Goal: Download file/media

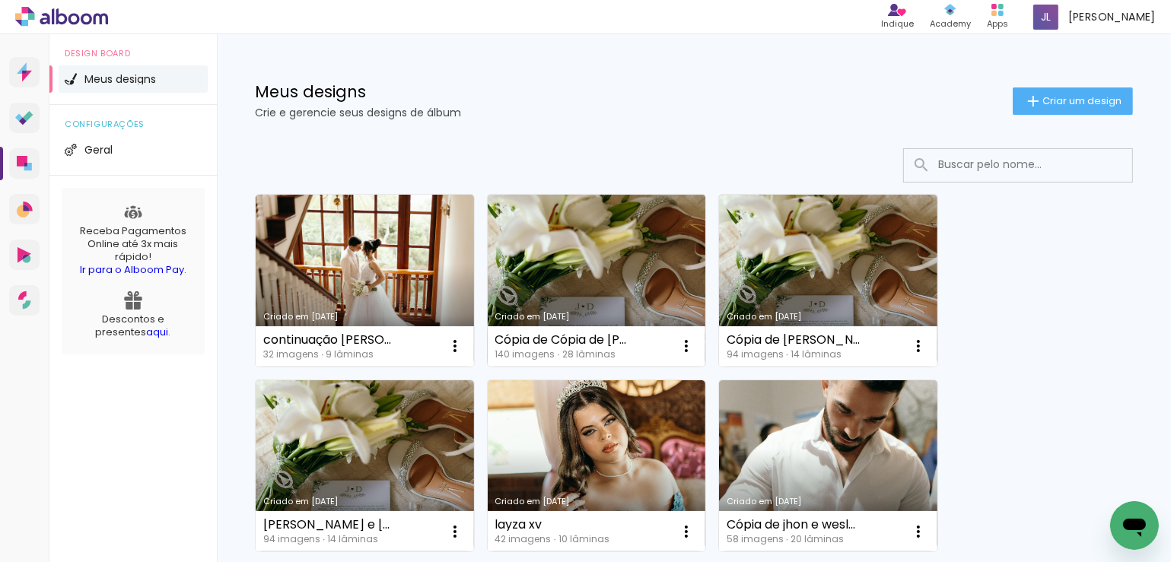
click at [603, 272] on link "Criado em [DATE]" at bounding box center [597, 281] width 218 height 172
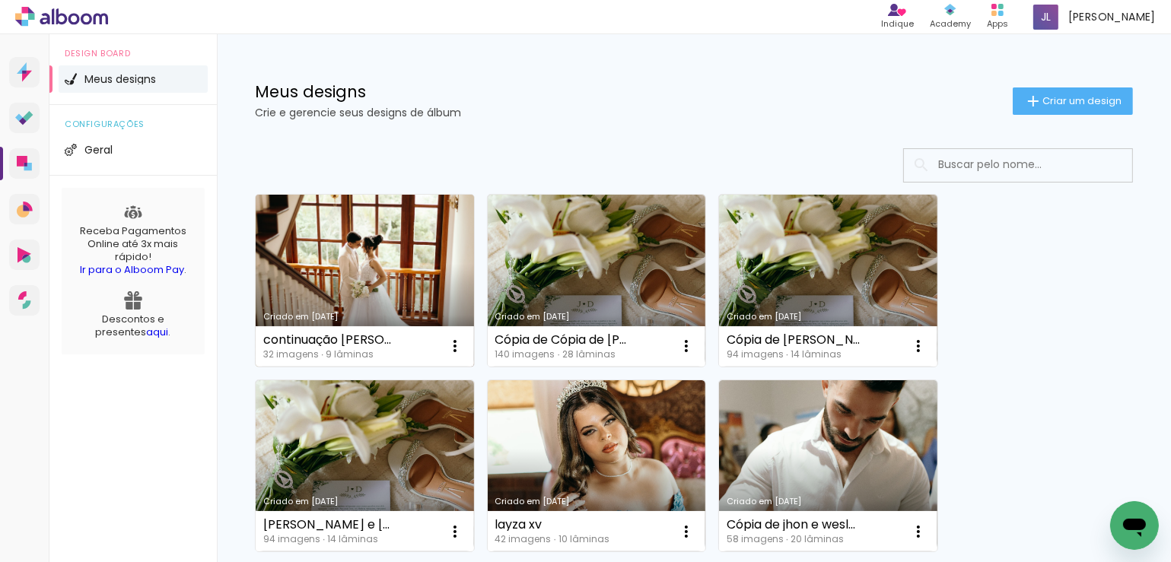
click at [393, 287] on link "Criado em [DATE]" at bounding box center [365, 281] width 218 height 172
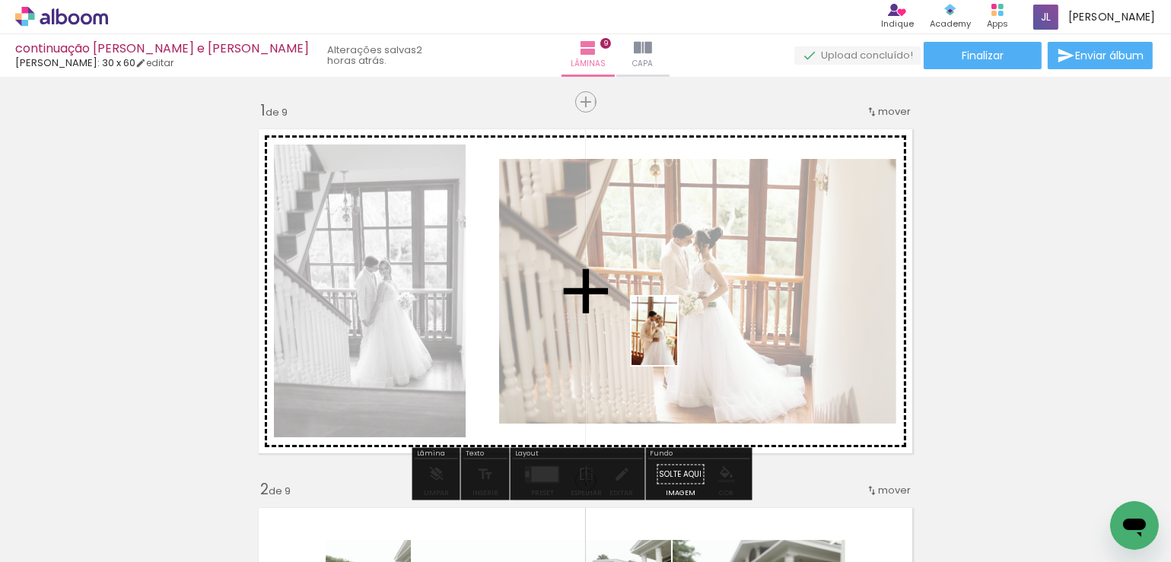
drag, startPoint x: 328, startPoint y: 498, endPoint x: 677, endPoint y: 342, distance: 382.2
click at [677, 342] on quentale-workspace at bounding box center [585, 281] width 1171 height 562
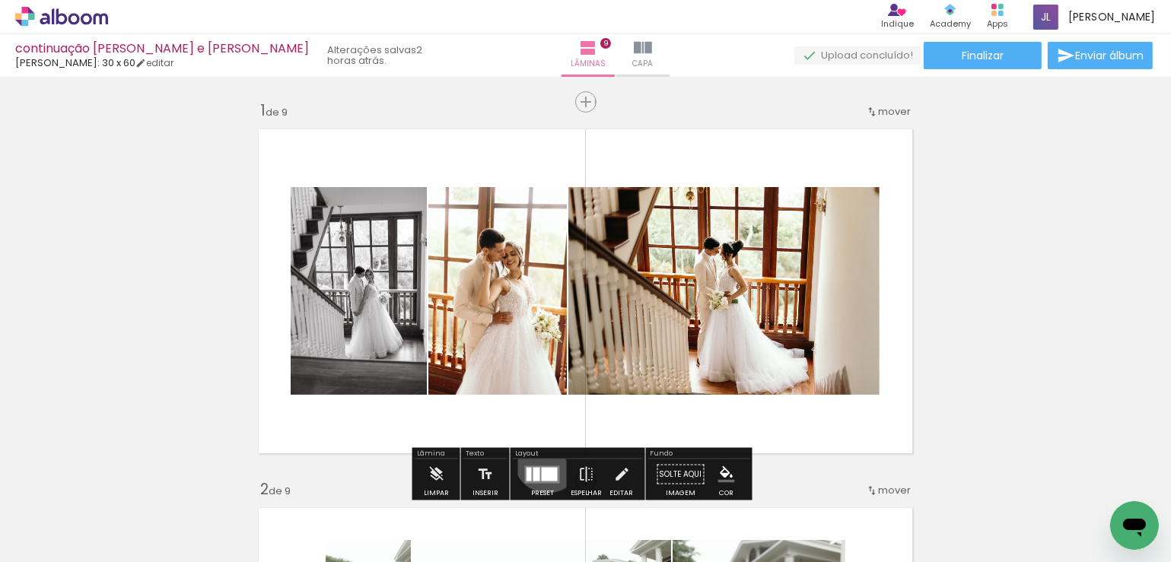
click at [544, 460] on div at bounding box center [542, 475] width 41 height 30
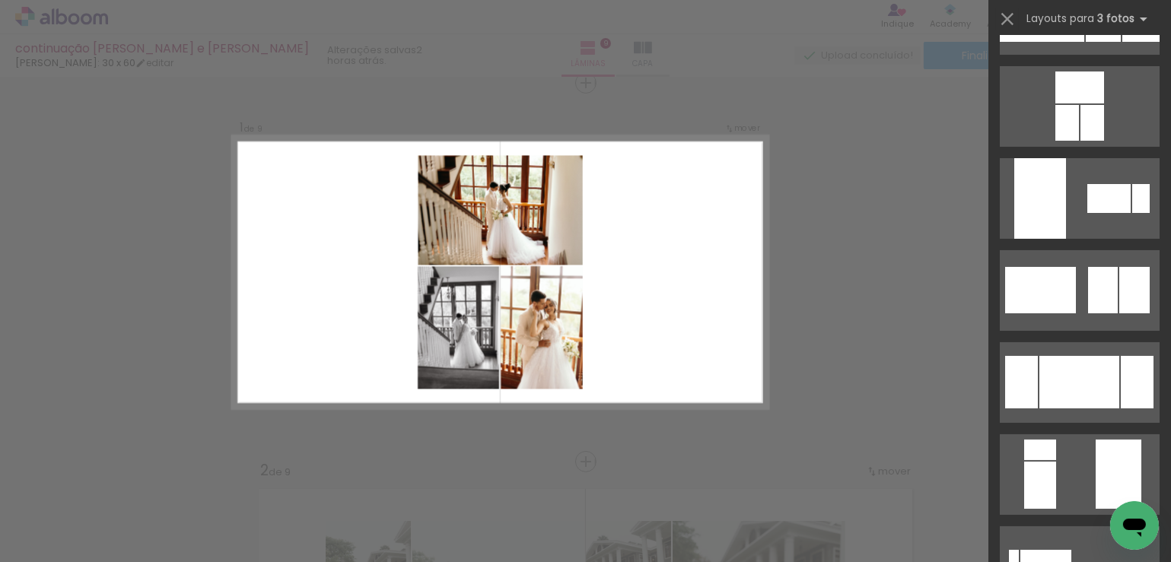
scroll to position [73, 0]
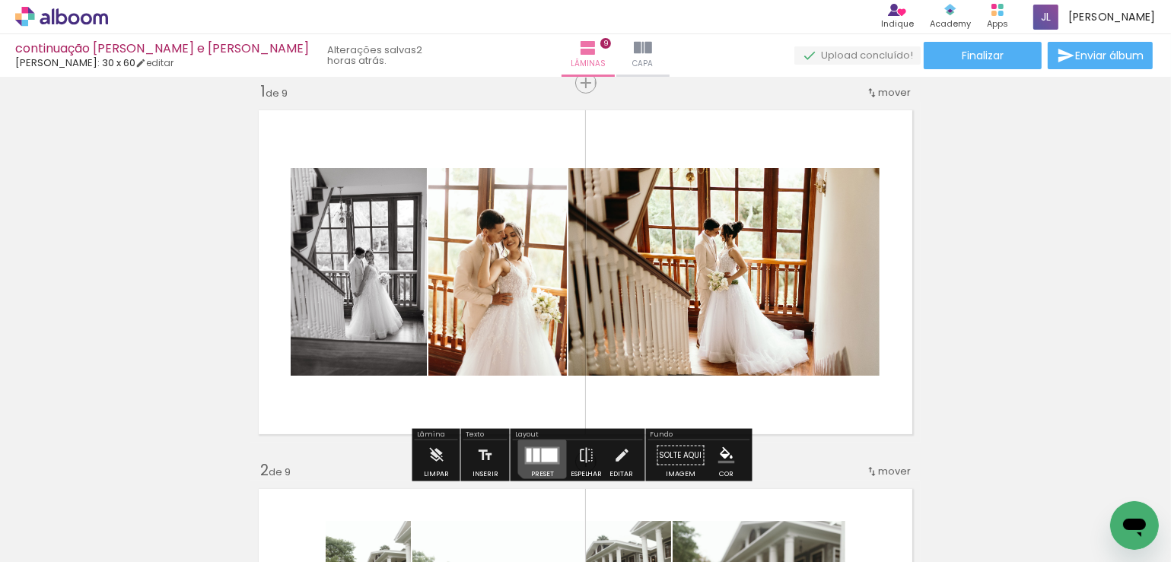
click at [542, 451] on div at bounding box center [550, 455] width 16 height 14
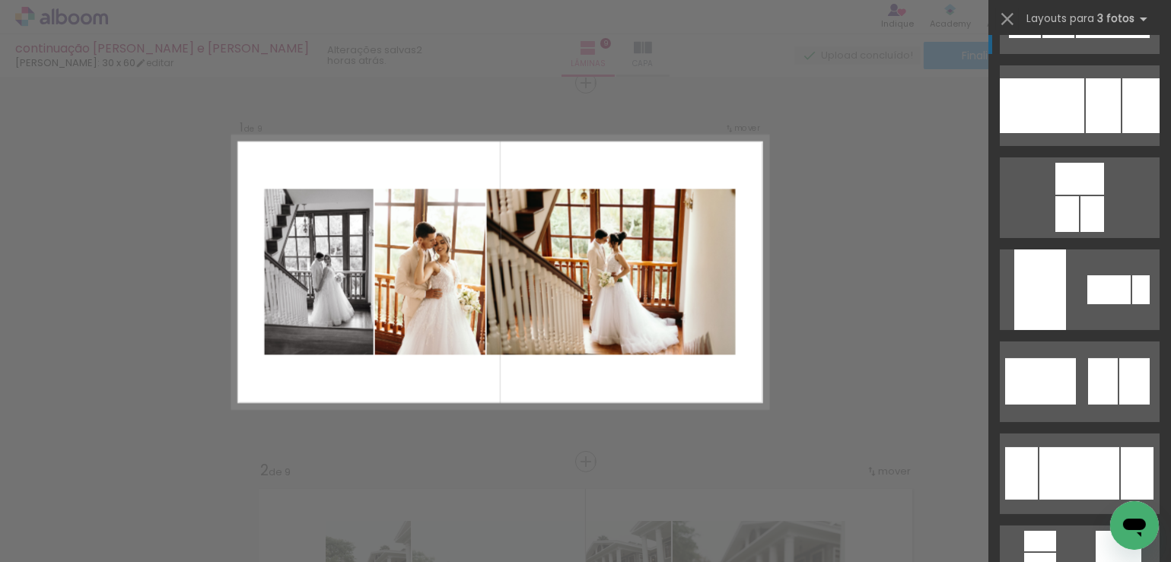
scroll to position [0, 0]
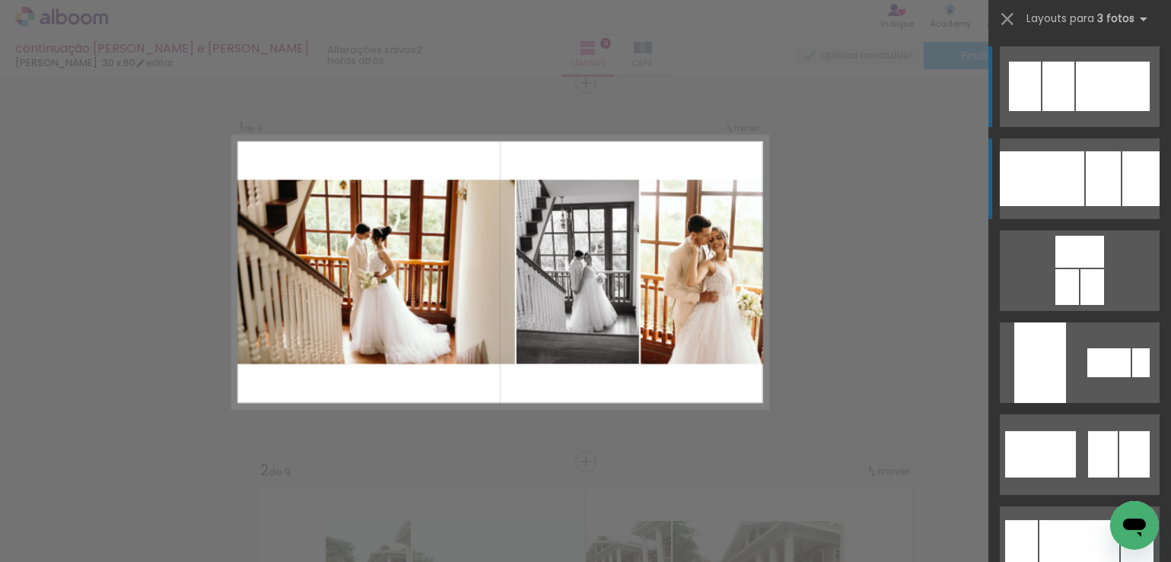
click at [1049, 180] on div at bounding box center [1042, 178] width 84 height 55
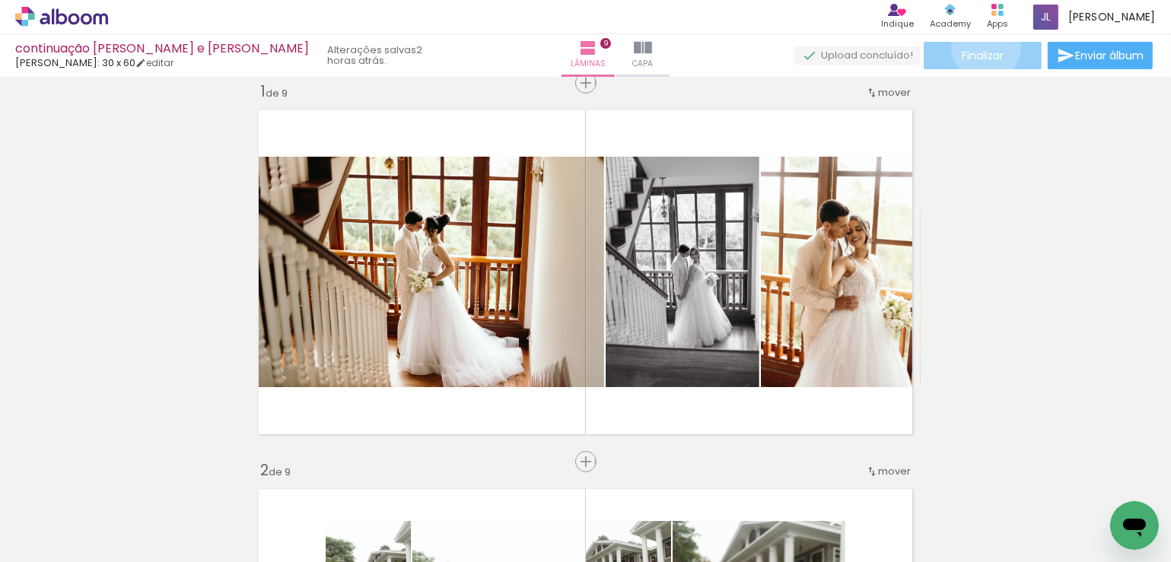
click at [981, 46] on paper-button "Finalizar" at bounding box center [983, 55] width 118 height 27
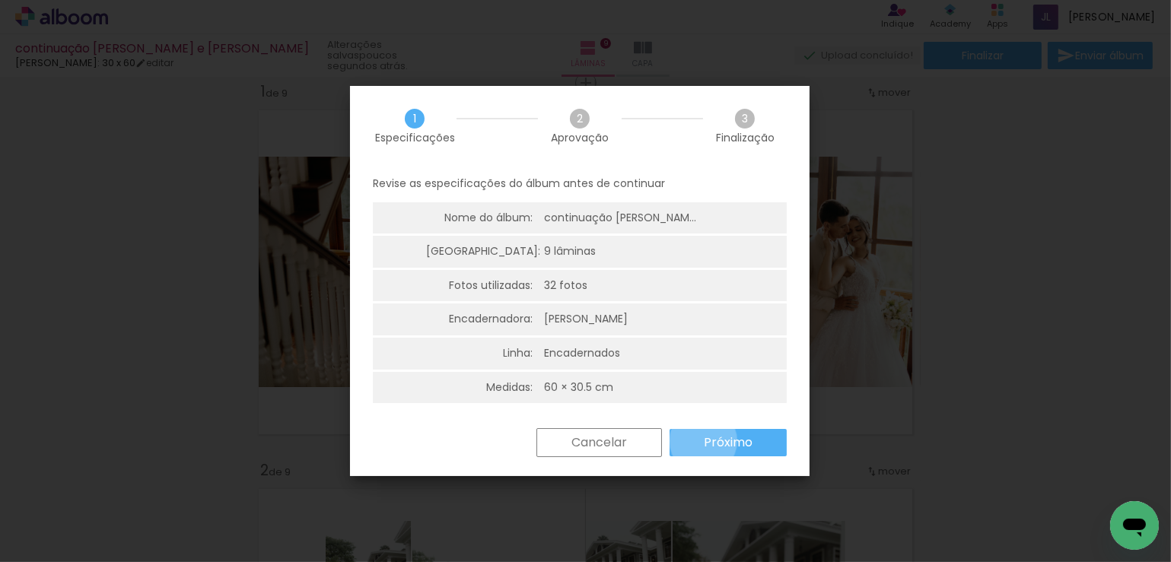
click at [0, 0] on slot "Próximo" at bounding box center [0, 0] width 0 height 0
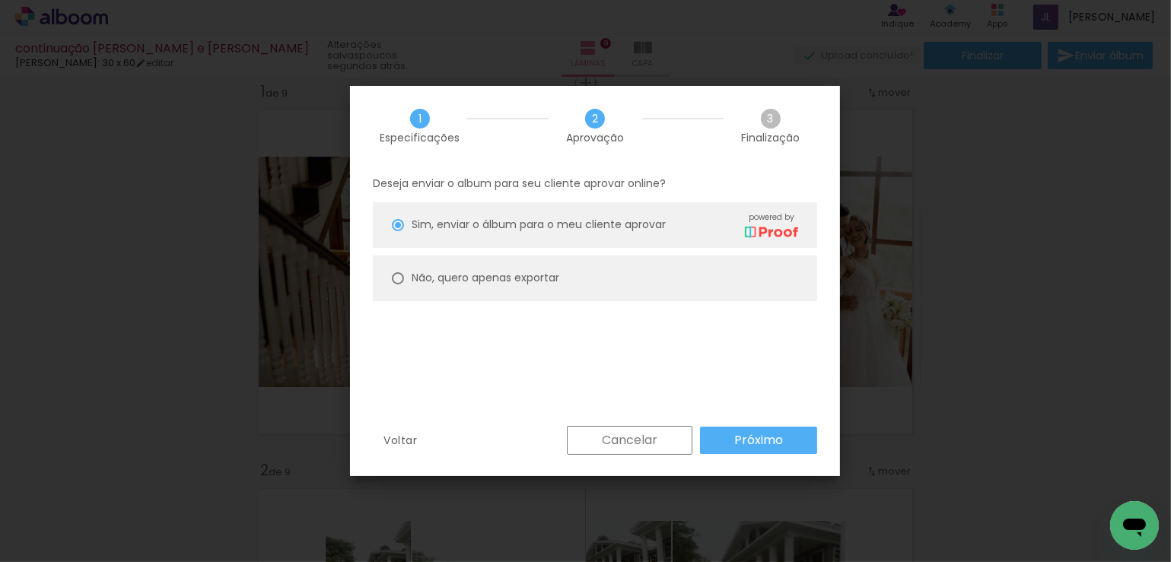
click at [405, 285] on paper-radio-button "Não, quero apenas exportar" at bounding box center [595, 279] width 444 height 46
type paper-radio-button "on"
click at [0, 0] on slot "Próximo" at bounding box center [0, 0] width 0 height 0
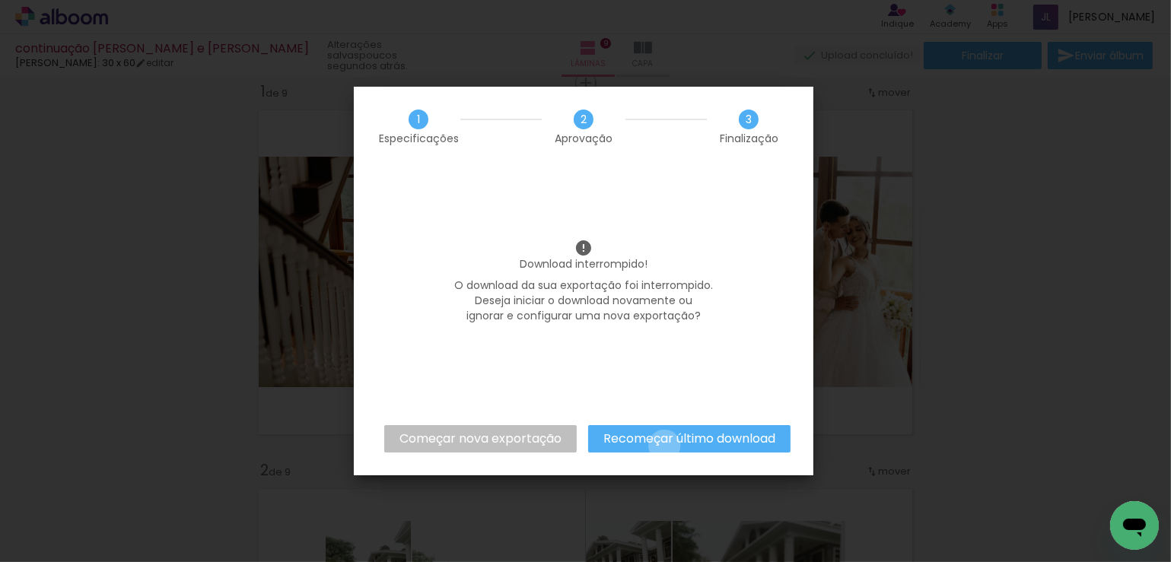
click at [0, 0] on slot "Recomeçar último download" at bounding box center [0, 0] width 0 height 0
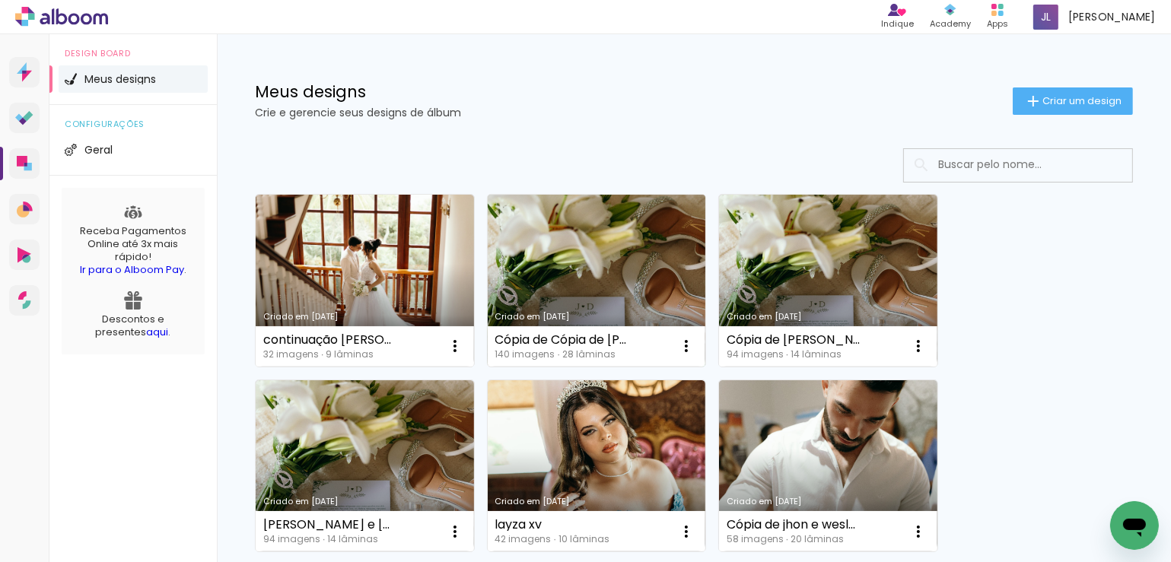
click at [633, 250] on link "Criado em [DATE]" at bounding box center [597, 281] width 218 height 172
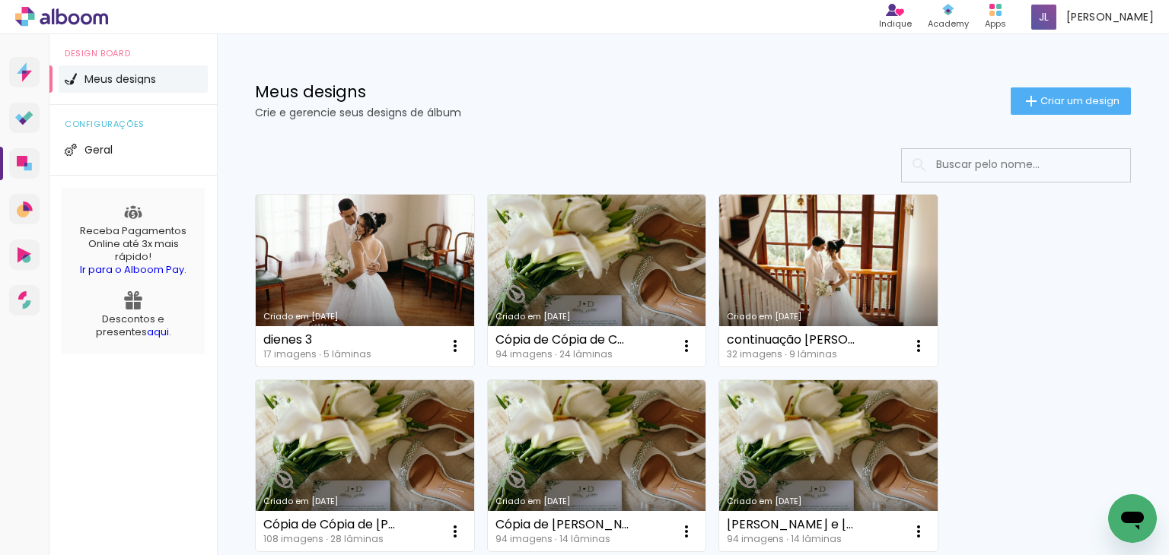
click at [364, 281] on link "Criado em [DATE]" at bounding box center [365, 281] width 218 height 172
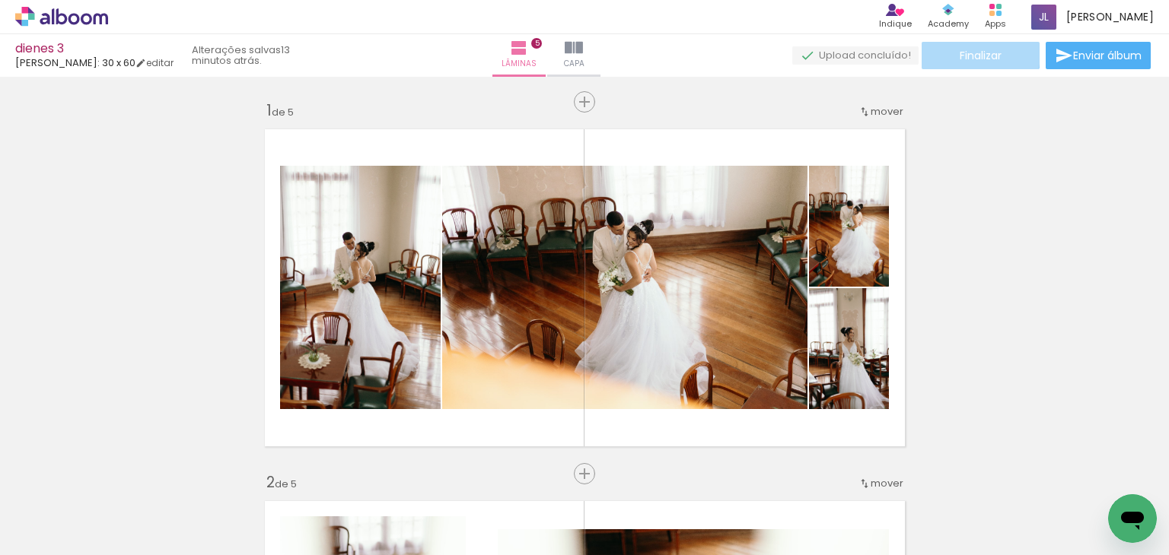
click at [971, 50] on span "Finalizar" at bounding box center [981, 55] width 42 height 11
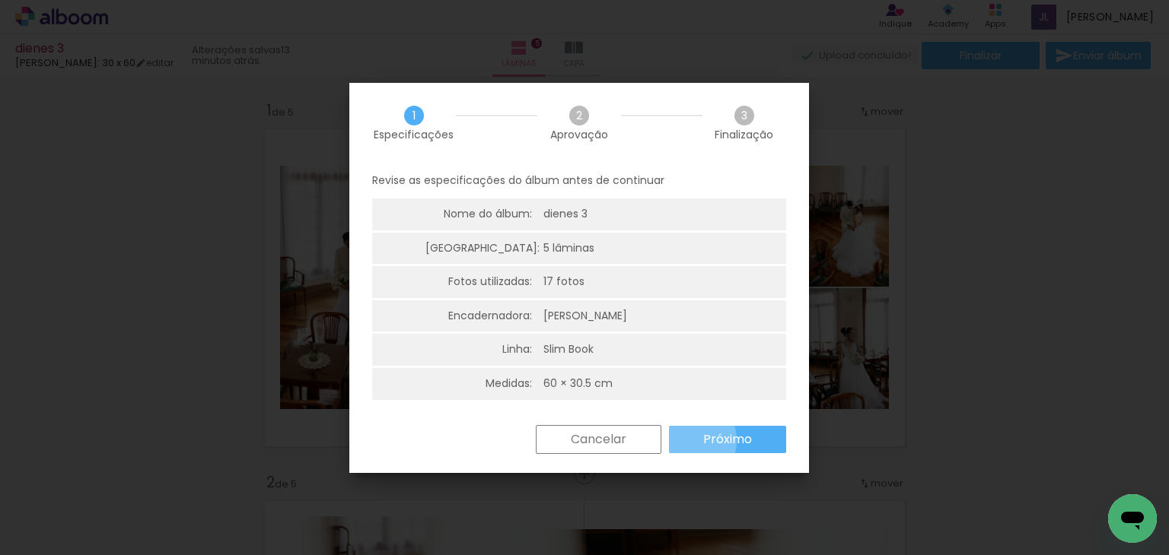
click at [691, 441] on paper-button "Próximo" at bounding box center [727, 439] width 117 height 27
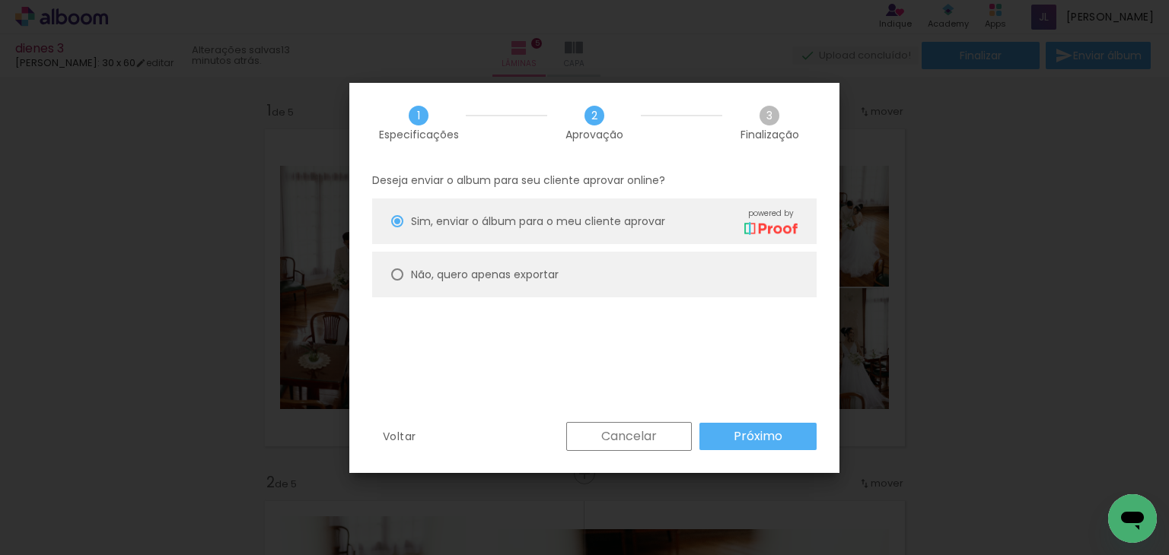
click at [0, 0] on slot "Não, quero apenas exportar" at bounding box center [0, 0] width 0 height 0
type paper-radio-button "on"
click at [0, 0] on slot "Próximo" at bounding box center [0, 0] width 0 height 0
type input "Alta, 300 DPI"
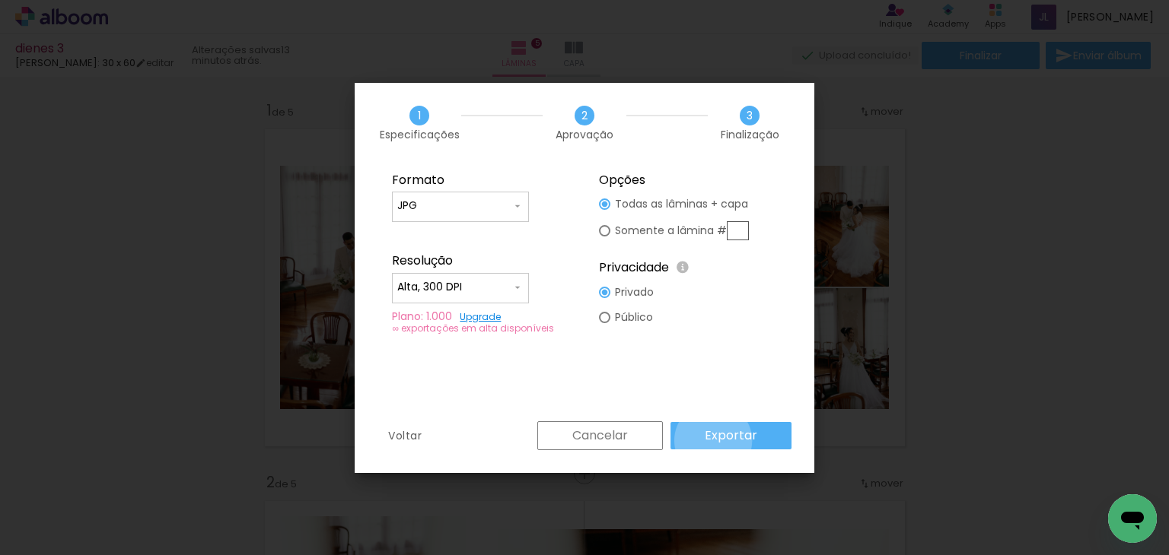
click at [0, 0] on slot "Exportar" at bounding box center [0, 0] width 0 height 0
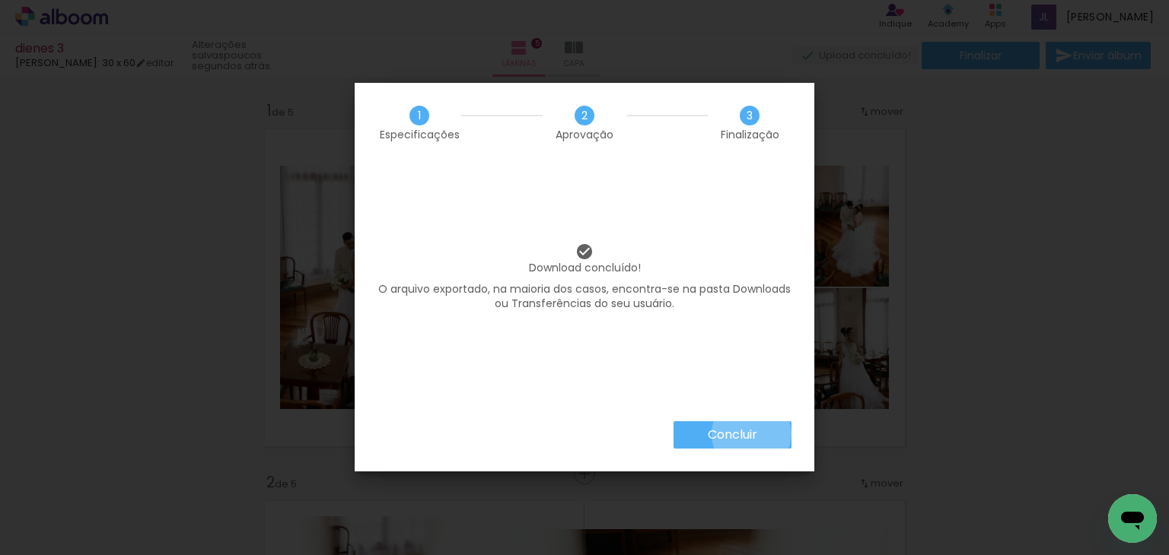
click at [0, 0] on slot "Concluir" at bounding box center [0, 0] width 0 height 0
